Goal: Transaction & Acquisition: Subscribe to service/newsletter

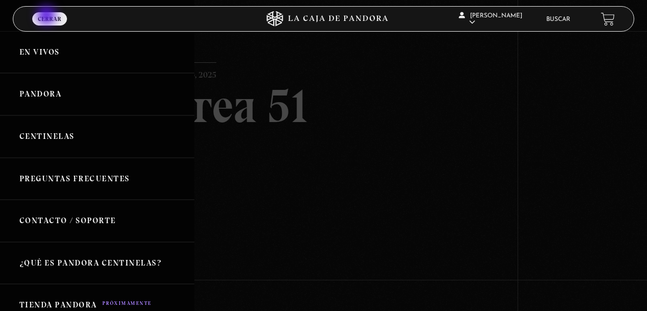
scroll to position [86, 0]
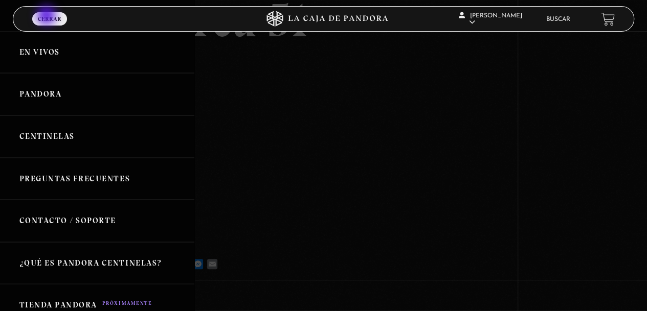
click at [58, 98] on link "Pandora" at bounding box center [97, 94] width 194 height 42
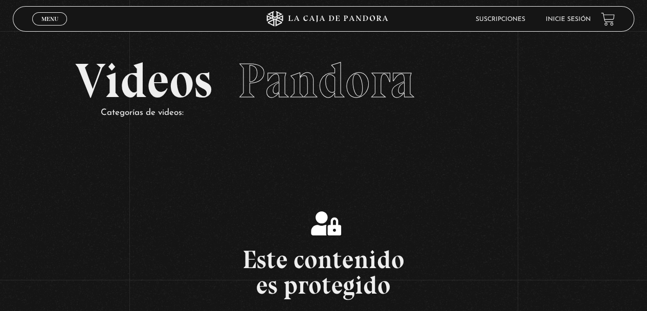
click at [578, 18] on link "Inicie sesión" at bounding box center [567, 19] width 45 height 6
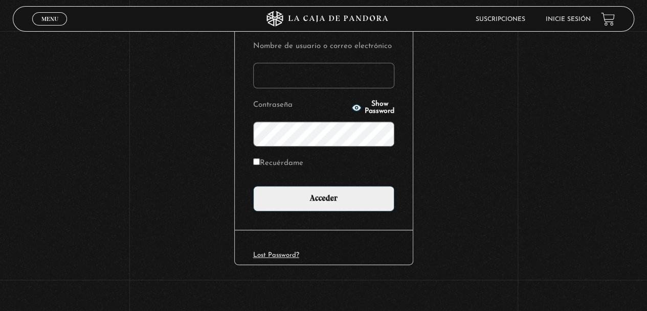
scroll to position [133, 0]
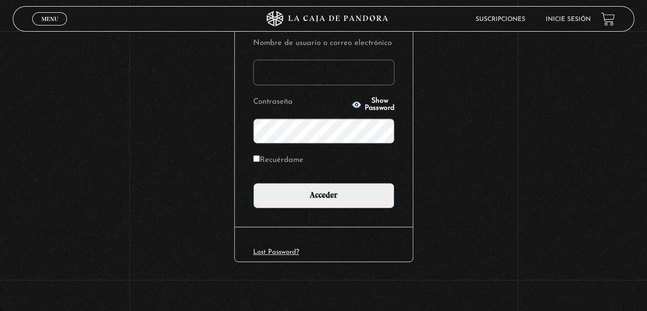
type input "[EMAIL_ADDRESS][DOMAIN_NAME]"
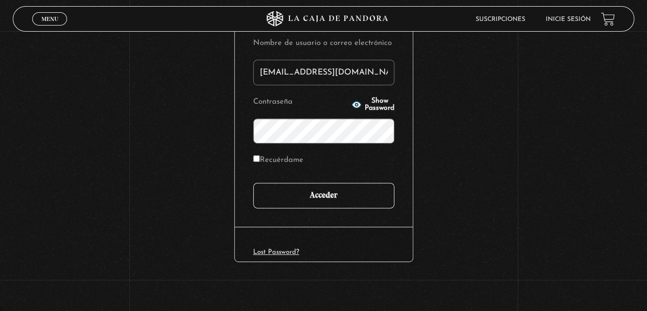
click at [329, 195] on input "Acceder" at bounding box center [323, 196] width 141 height 26
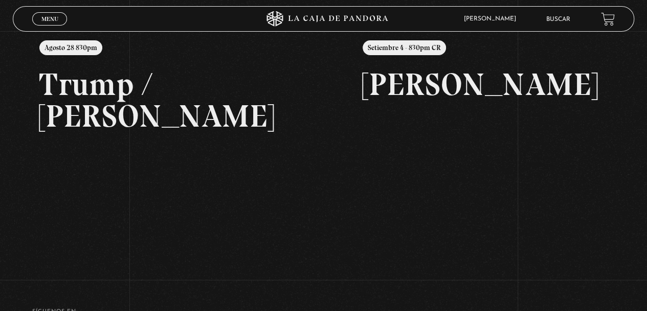
scroll to position [136, 0]
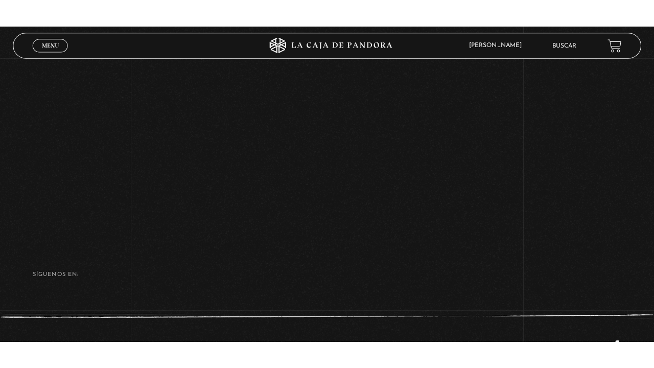
scroll to position [152, 0]
